Goal: Transaction & Acquisition: Purchase product/service

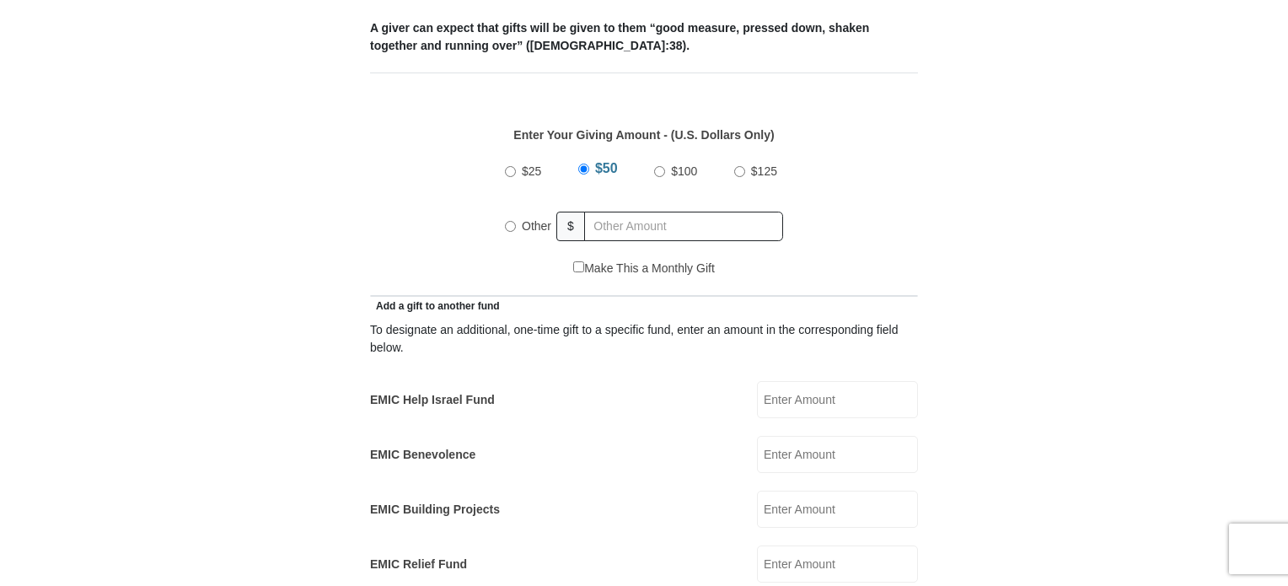
scroll to position [721, 0]
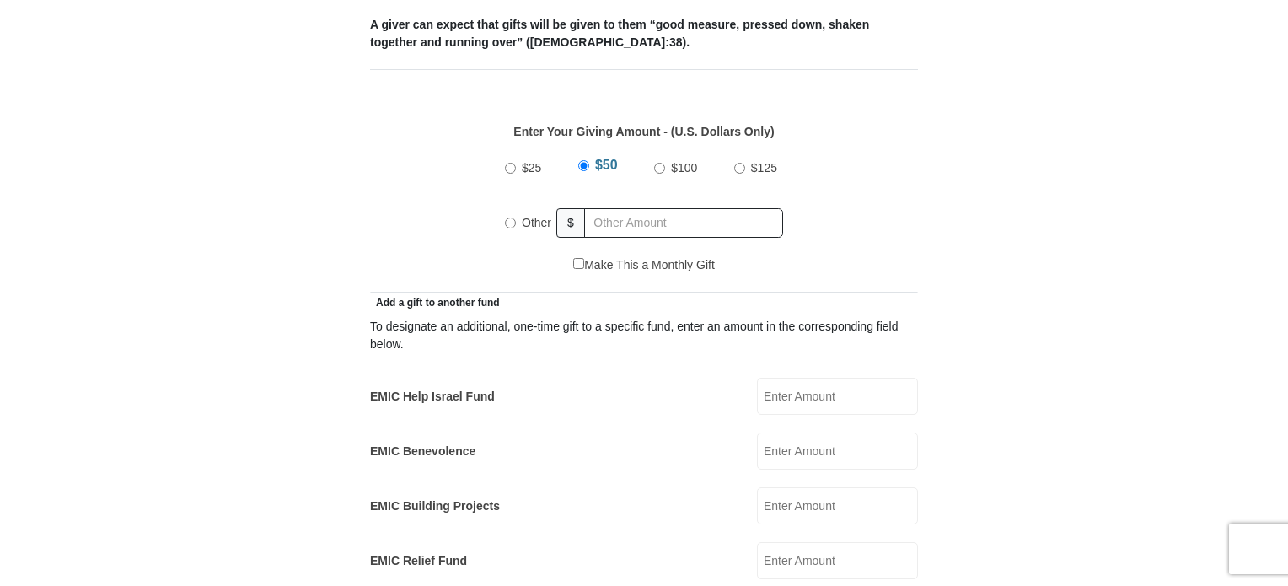
click at [512, 217] on input "Other" at bounding box center [510, 222] width 11 height 11
radio input "true"
click at [645, 208] on input "text" at bounding box center [686, 222] width 193 height 29
click at [637, 208] on input "300" at bounding box center [686, 222] width 193 height 29
type input "300.00"
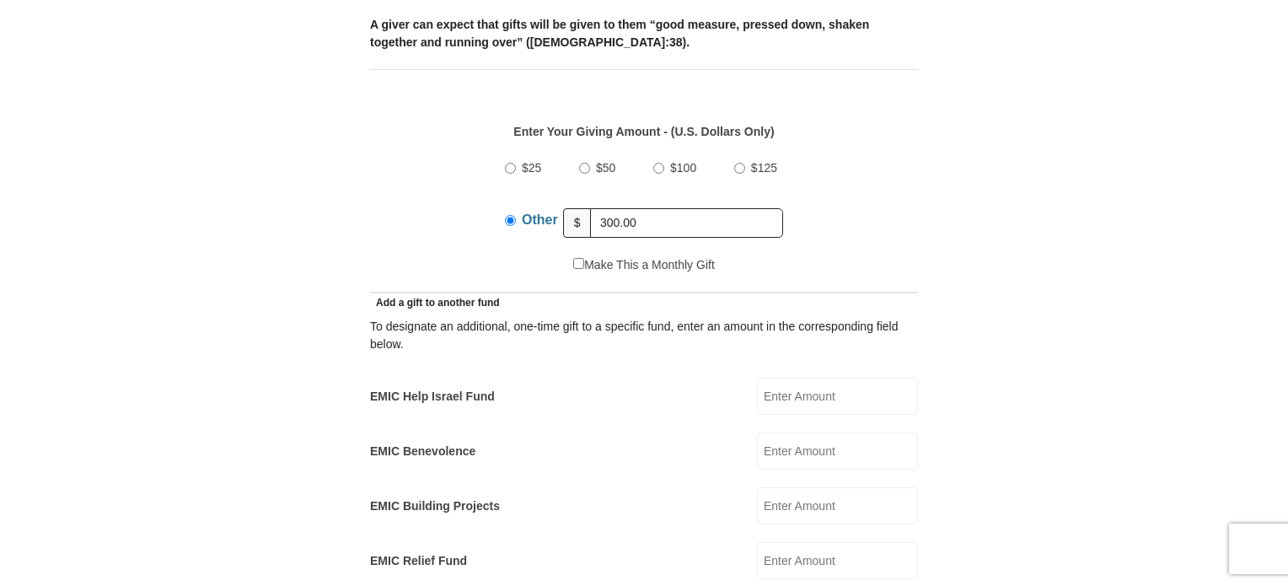
click at [1032, 257] on form "Eagle Mountain International Church Online Giving Because of gifts like yours, …" at bounding box center [643, 579] width 961 height 2465
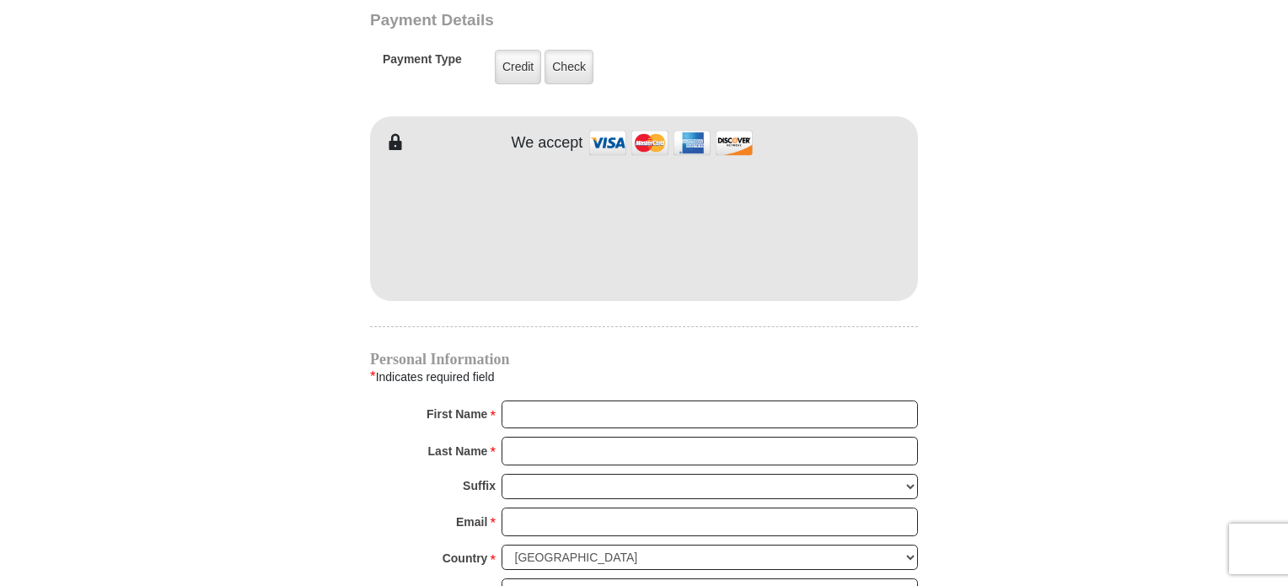
scroll to position [1399, 0]
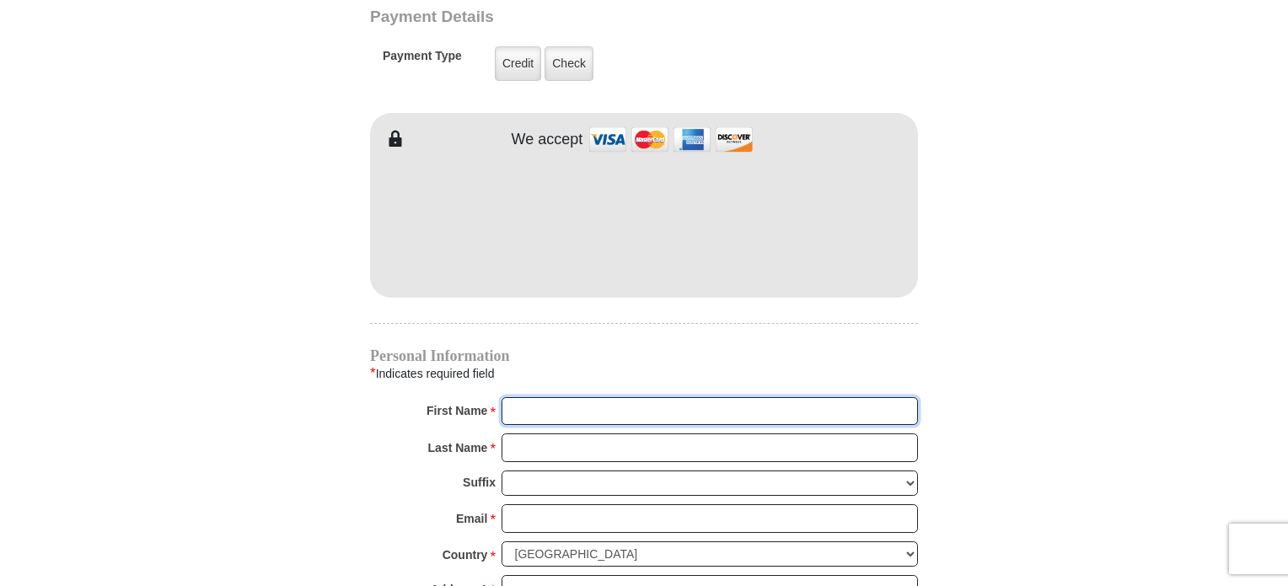
click at [542, 397] on input "First Name *" at bounding box center [709, 411] width 416 height 29
type input "Chris"
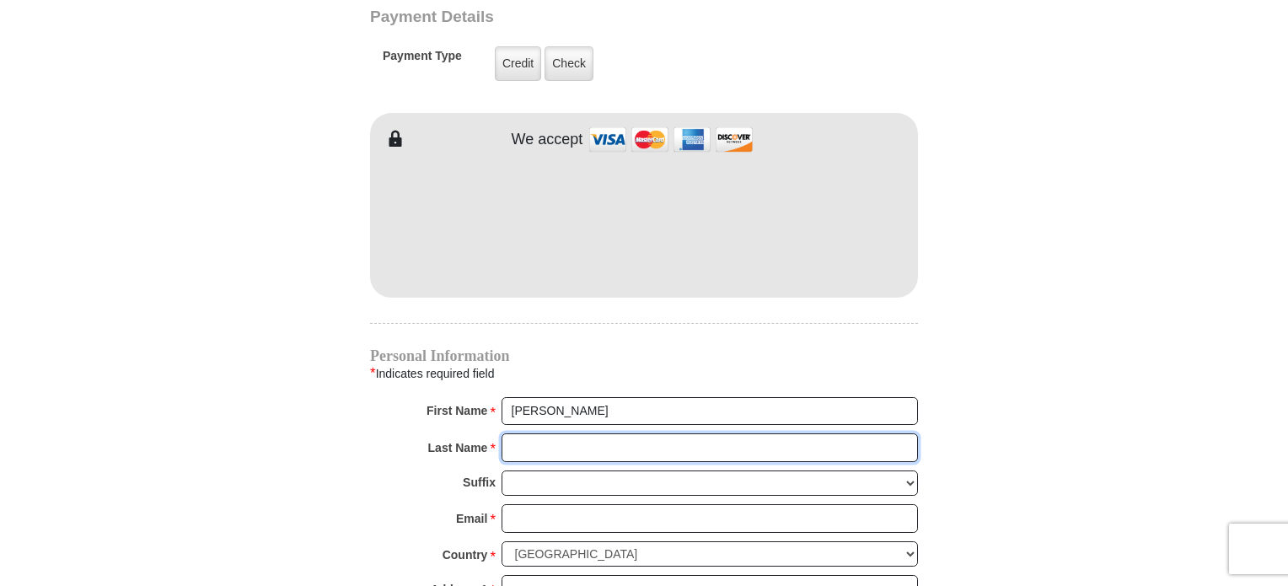
click at [550, 433] on input "Last Name *" at bounding box center [709, 447] width 416 height 29
type input "Zafiriou"
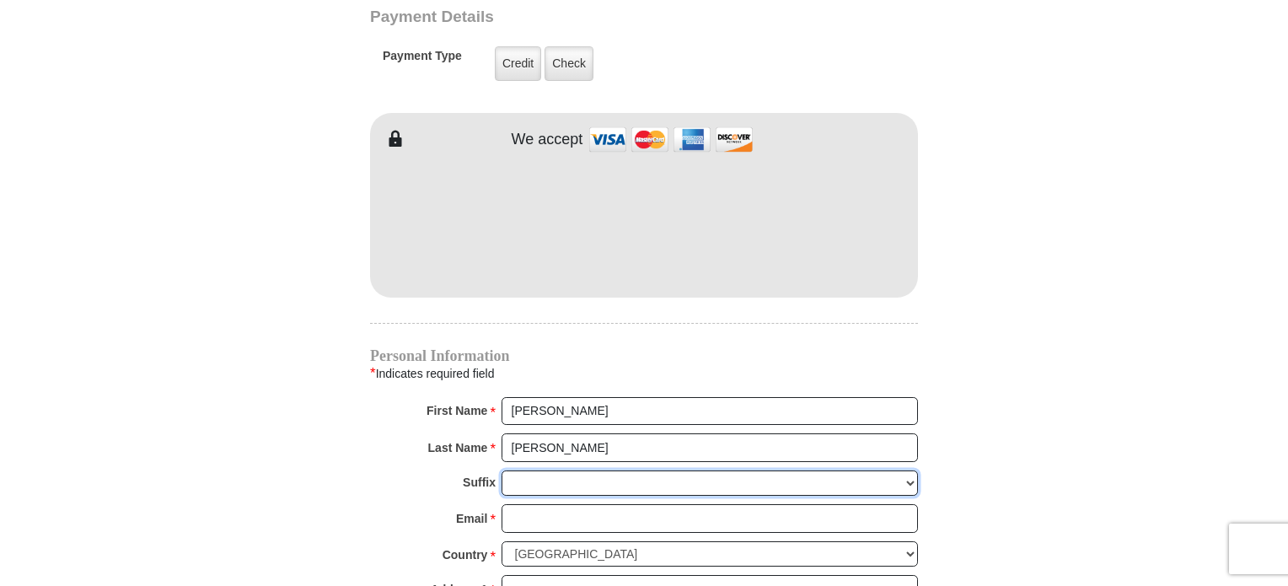
click at [565, 470] on select "Jr Sr I II III IV V VI" at bounding box center [709, 483] width 416 height 26
click at [558, 504] on input "Email *" at bounding box center [709, 518] width 416 height 29
type input "mjolnir24@hotmail.com"
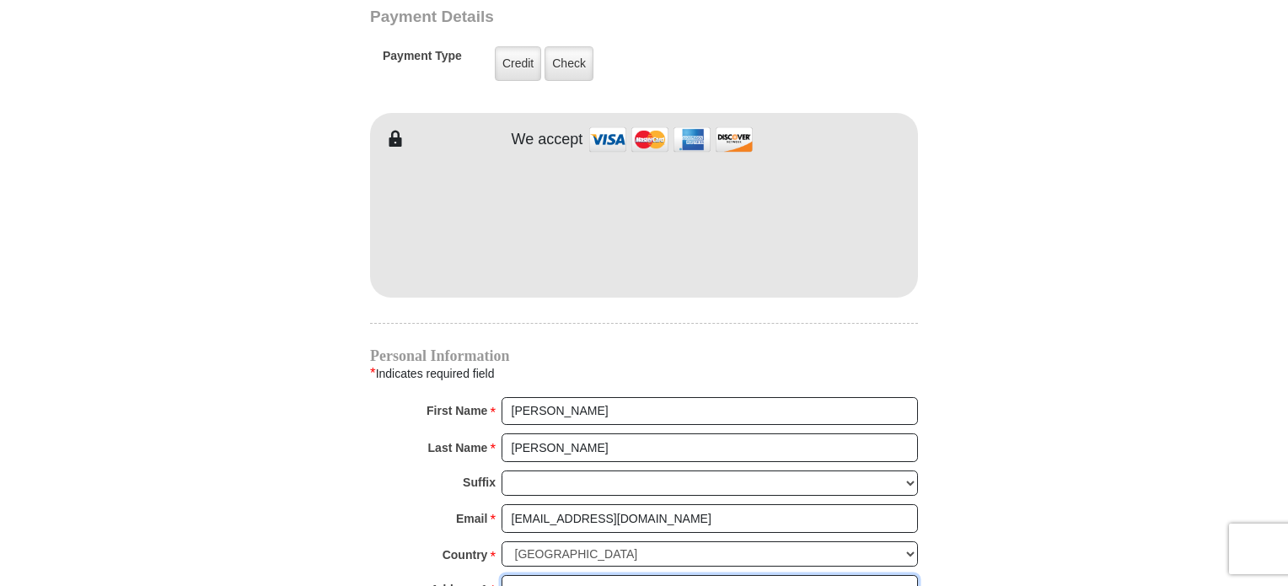
type input "9732 Sam Bass Trl"
type input "Fort Worth"
select select "TX"
type input "76244"
type input "8172351902"
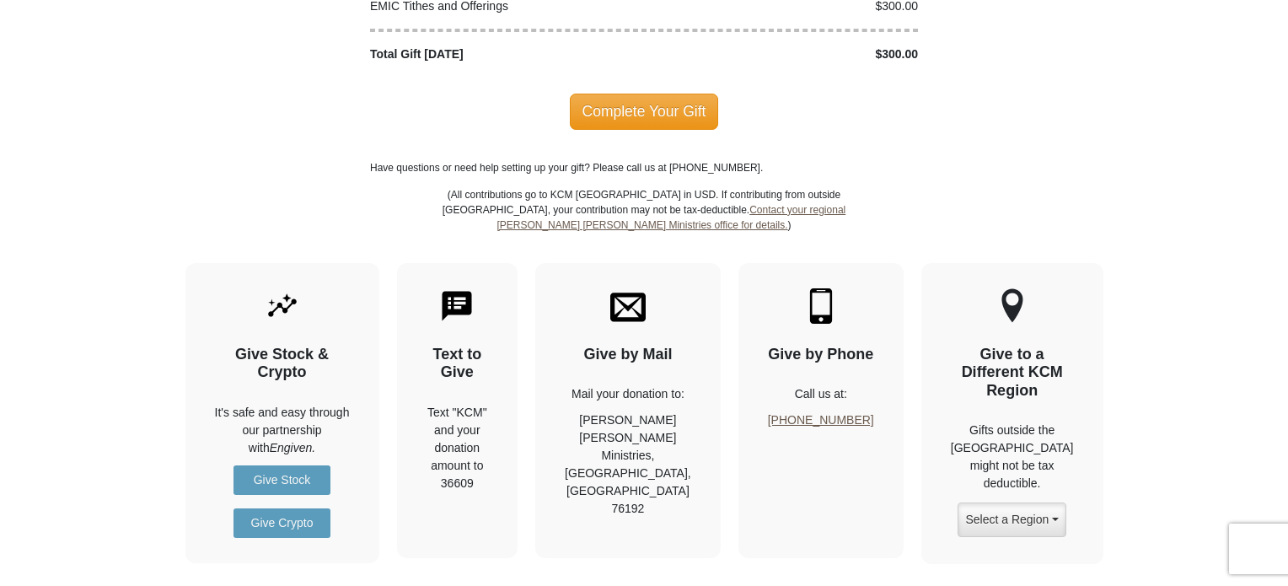
scroll to position [1981, 0]
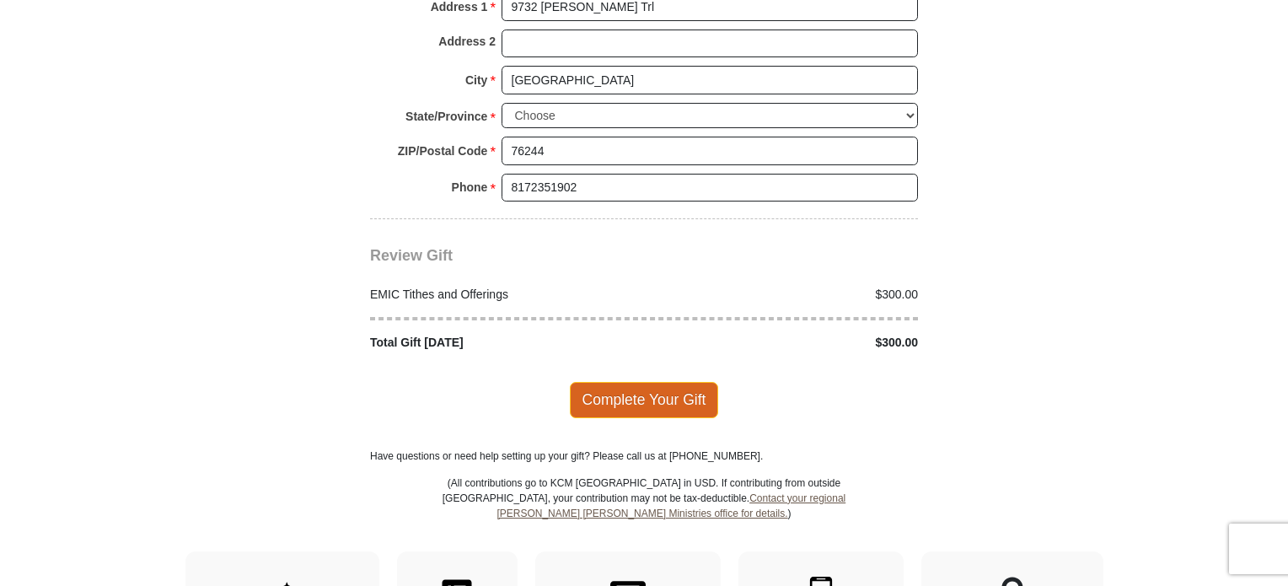
click at [640, 382] on span "Complete Your Gift" at bounding box center [644, 399] width 149 height 35
